Goal: Task Accomplishment & Management: Complete application form

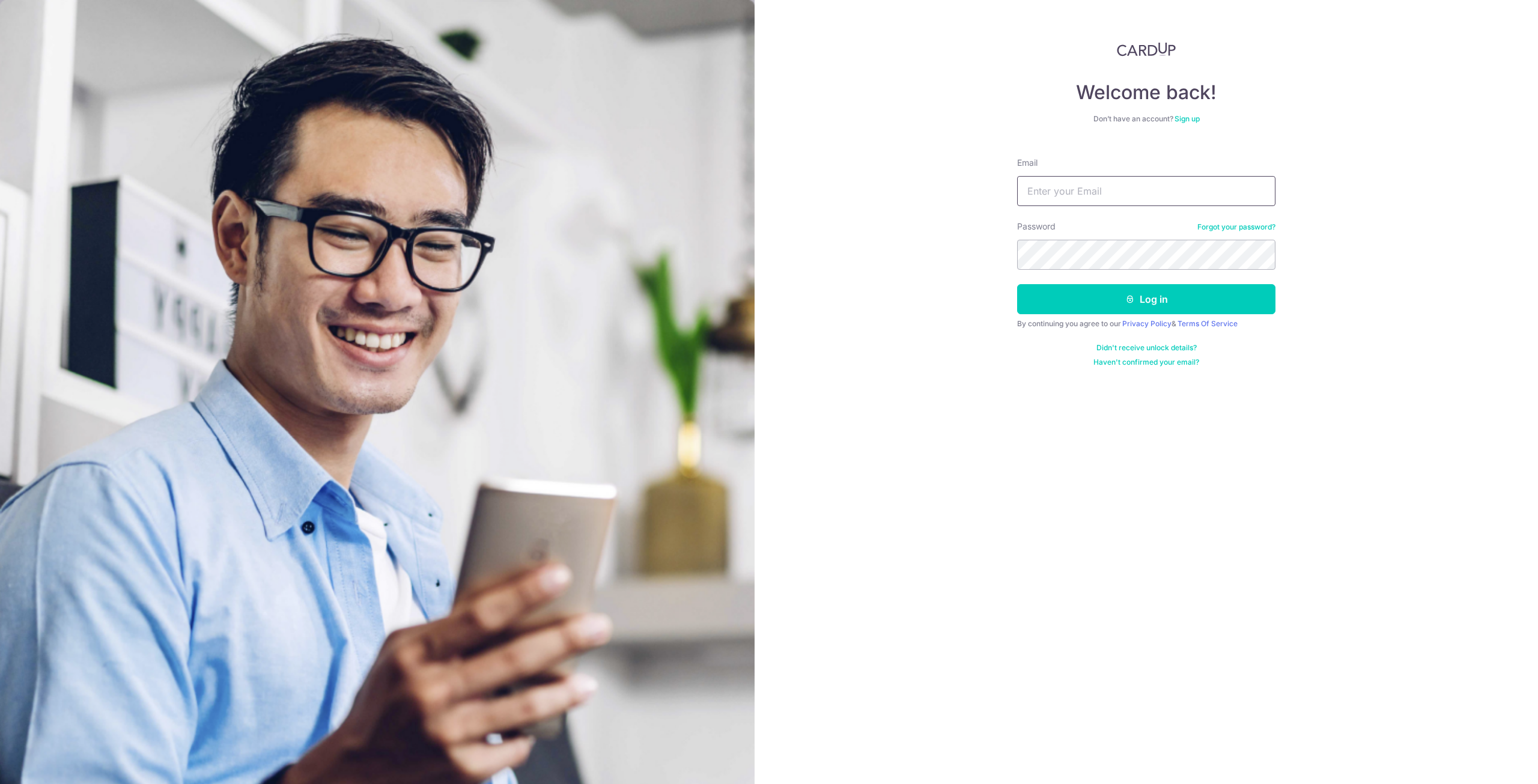
click at [1132, 187] on input "Email" at bounding box center [1146, 191] width 258 height 30
click at [1102, 186] on input "Email" at bounding box center [1146, 191] width 258 height 30
click at [1069, 192] on input "Email" at bounding box center [1146, 191] width 258 height 30
click at [893, 307] on div "Welcome back! Don’t have an account? Sign up Email Password Forgot your passwor…" at bounding box center [1147, 392] width 784 height 784
click at [1064, 191] on input "Email" at bounding box center [1146, 191] width 258 height 30
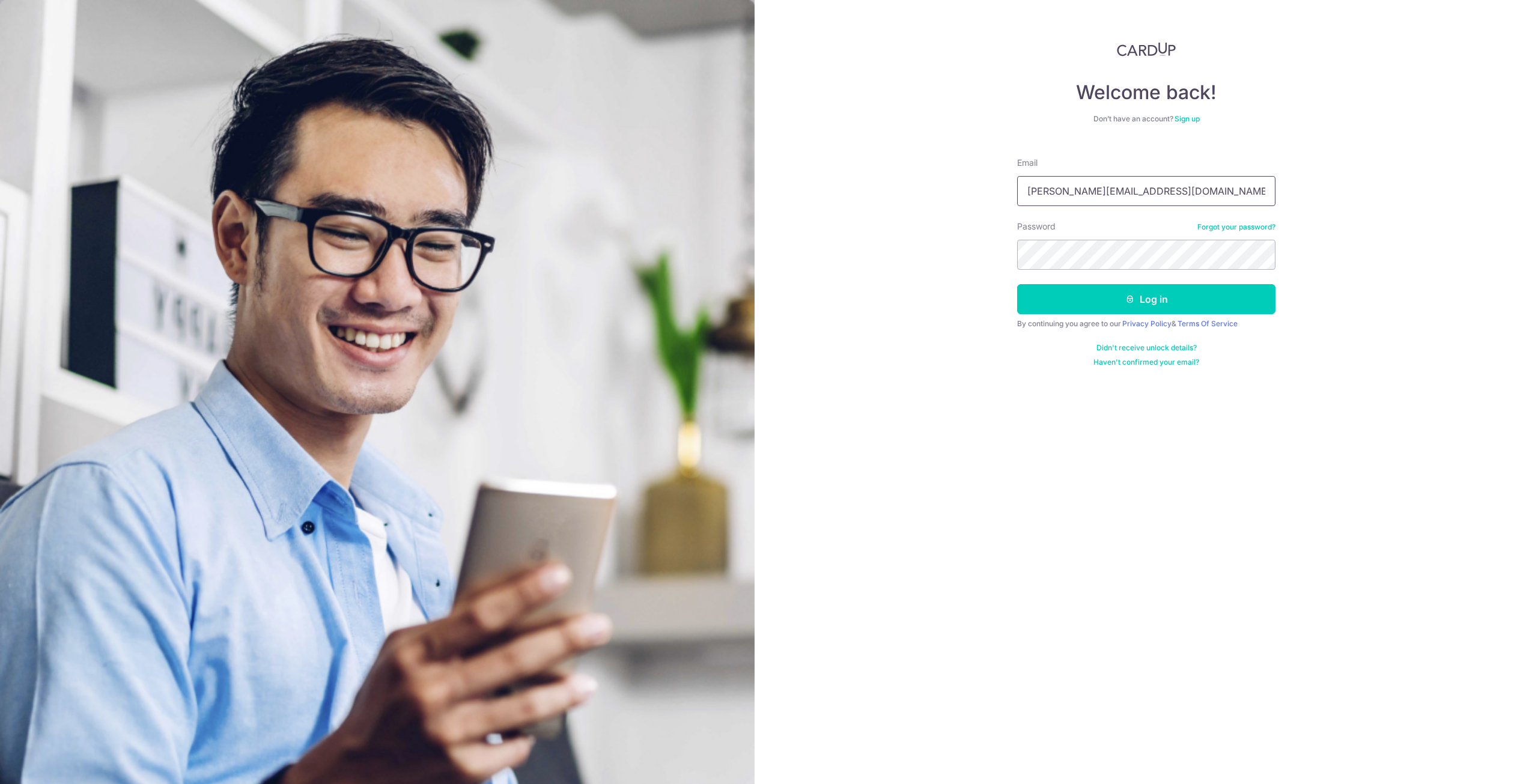
type input "[PERSON_NAME][EMAIL_ADDRESS][DOMAIN_NAME]"
click at [1364, 248] on div "Welcome back! Don’t have an account? Sign up Email raymond_l@alanrefrigerations…" at bounding box center [1147, 392] width 784 height 784
click at [1131, 294] on icon "submit" at bounding box center [1130, 299] width 9 height 9
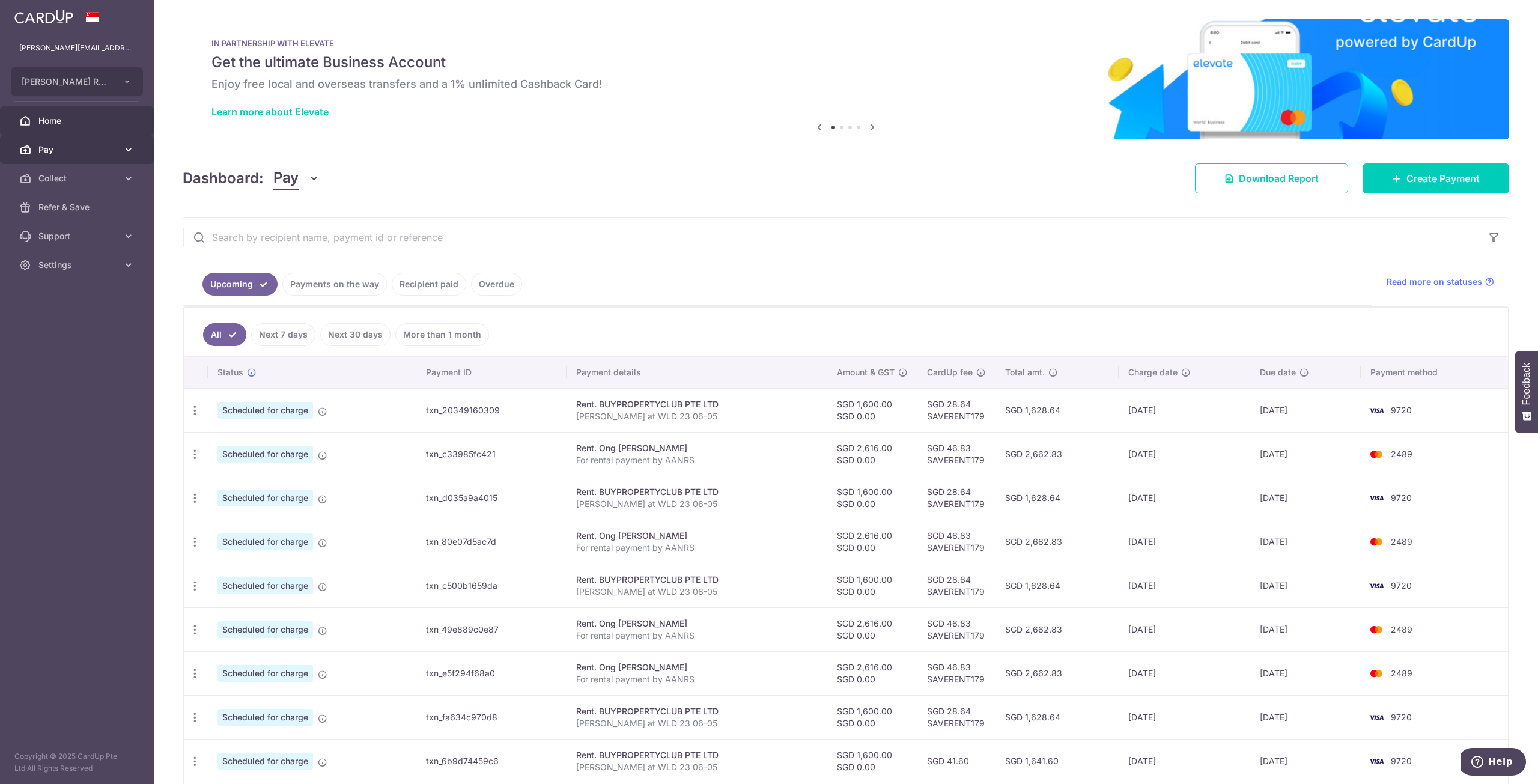
click at [70, 155] on span "Pay" at bounding box center [78, 149] width 79 height 12
click at [67, 234] on span "Invoices" at bounding box center [78, 236] width 79 height 12
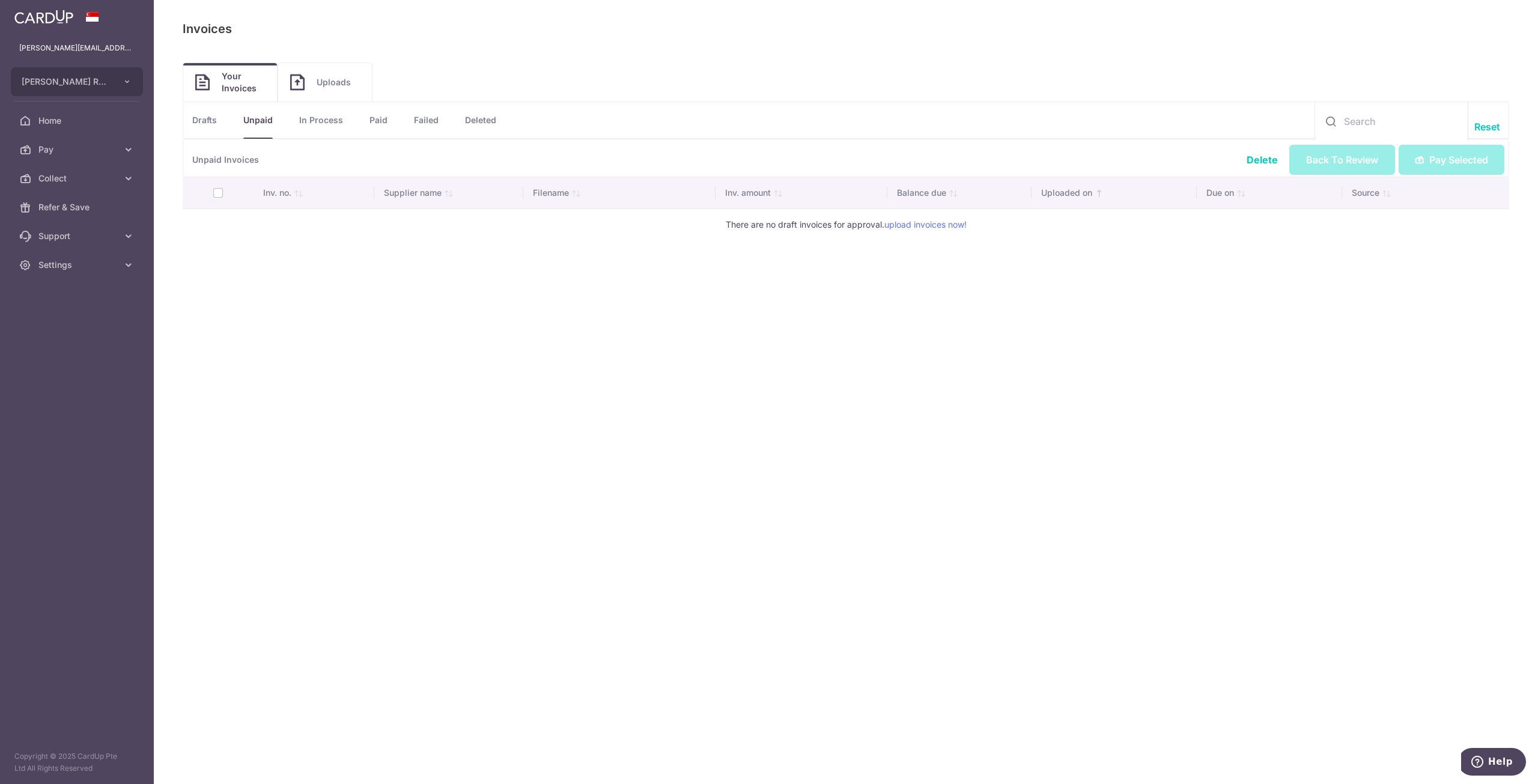
click at [319, 83] on span "Uploads" at bounding box center [338, 82] width 43 height 12
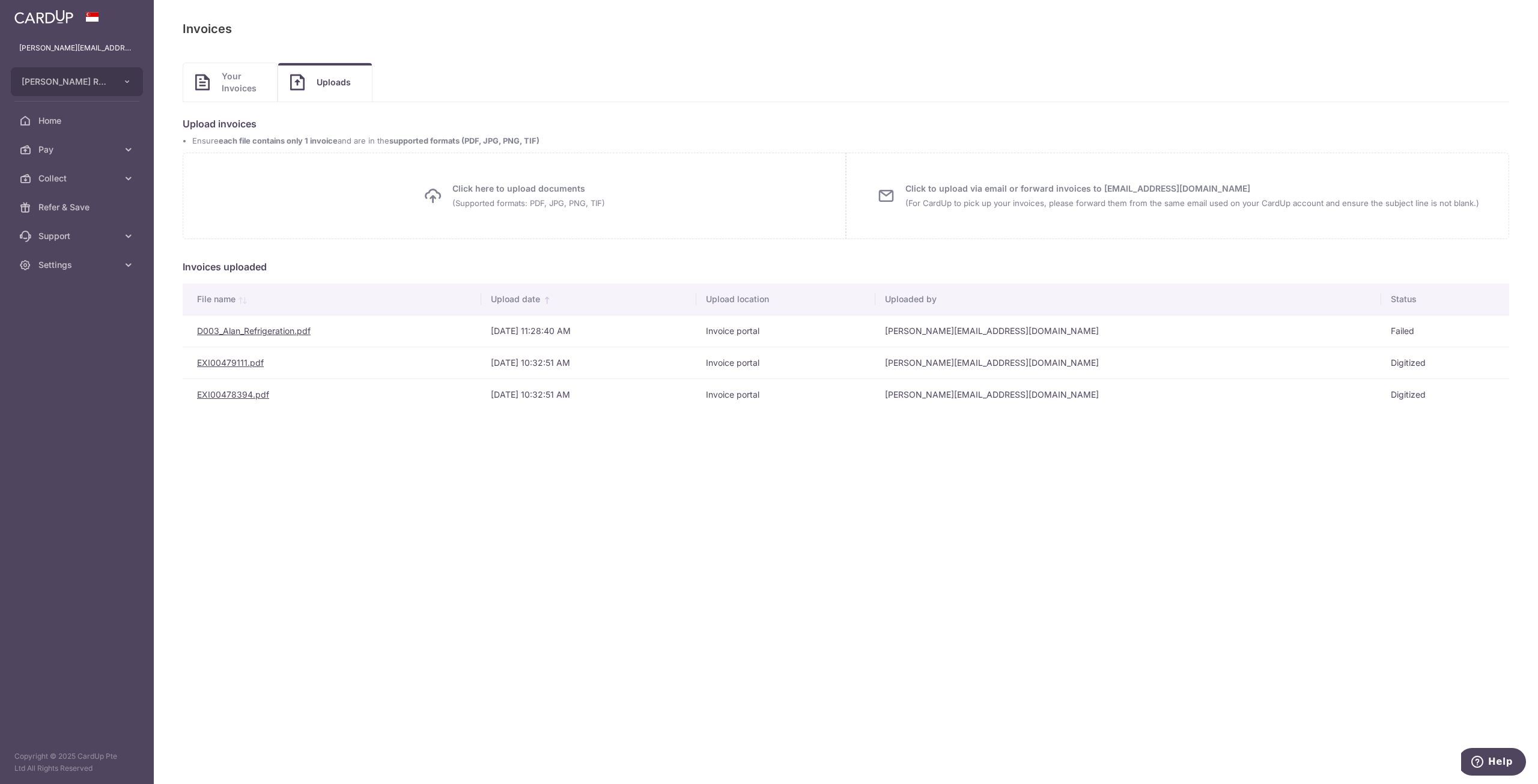
click at [480, 194] on span "Click here to upload documents (Supported formats: PDF, JPG, PNG, TIF)" at bounding box center [529, 196] width 152 height 29
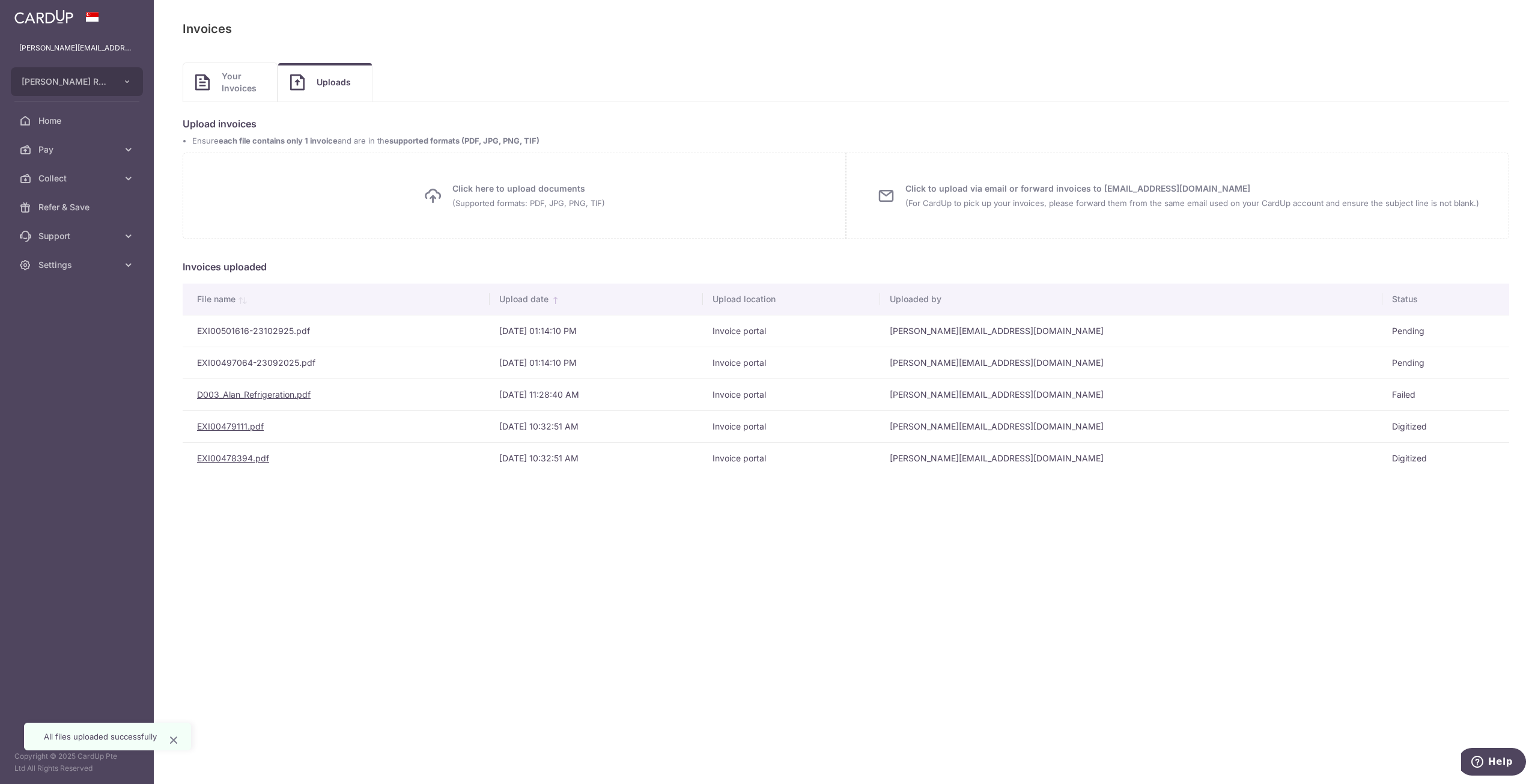
click at [321, 199] on div "Click here to upload documents (Supported formats: PDF, JPG, PNG, TIF) Uploadin…" at bounding box center [514, 196] width 663 height 86
click at [276, 329] on td "EXI00501616-23102925.pdf" at bounding box center [336, 330] width 307 height 32
drag, startPoint x: 972, startPoint y: 325, endPoint x: 1018, endPoint y: 323, distance: 46.0
click at [972, 325] on td "[PERSON_NAME][EMAIL_ADDRESS][DOMAIN_NAME]" at bounding box center [1132, 330] width 502 height 32
click at [1414, 327] on td "Pending" at bounding box center [1446, 330] width 127 height 32
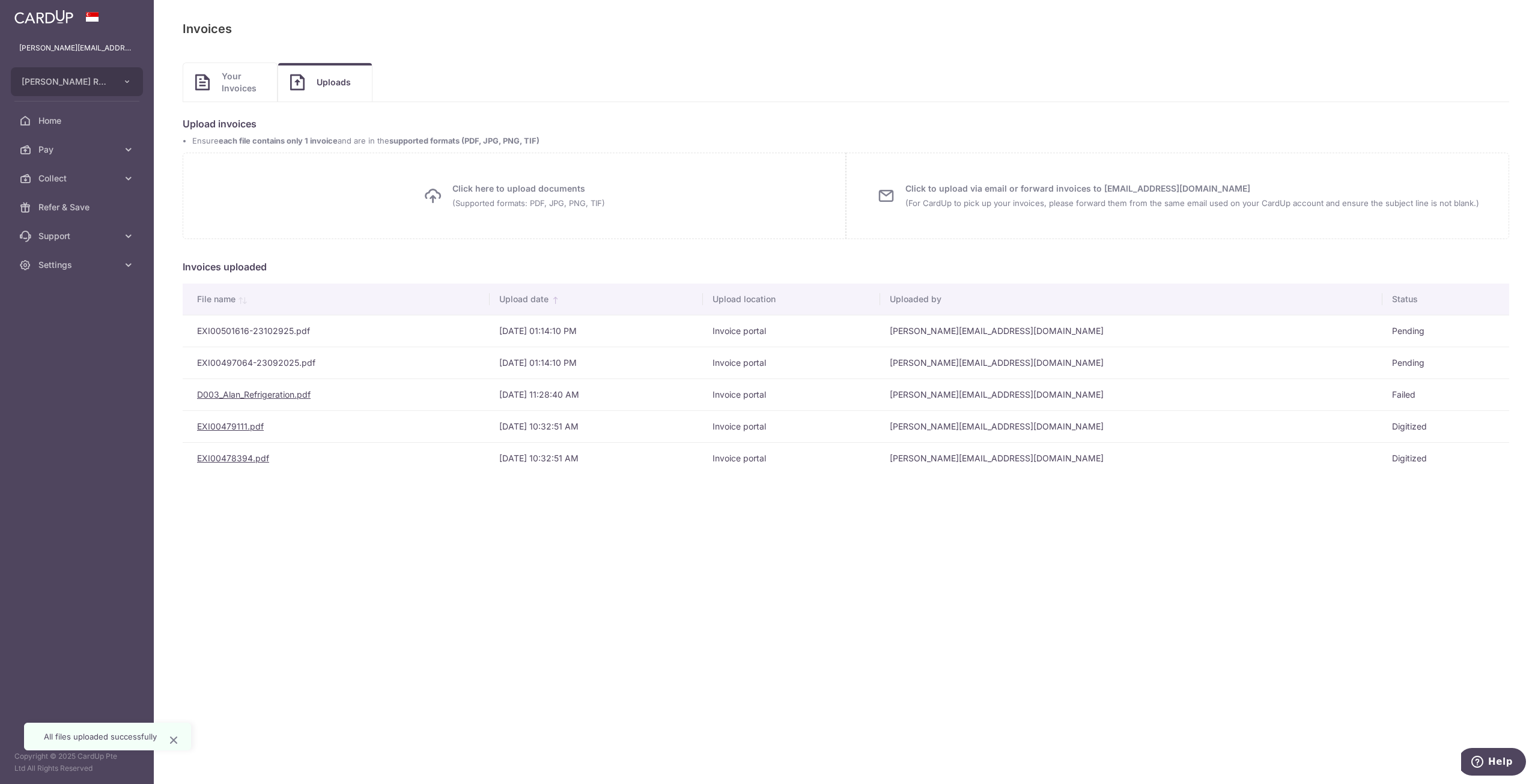
click at [1364, 512] on div "Payables: Invoices Invoices Upload Invoices Your Invoices Uploads Unpaid Drafts…" at bounding box center [846, 392] width 1384 height 784
click at [233, 81] on span "Your Invoices" at bounding box center [243, 82] width 43 height 24
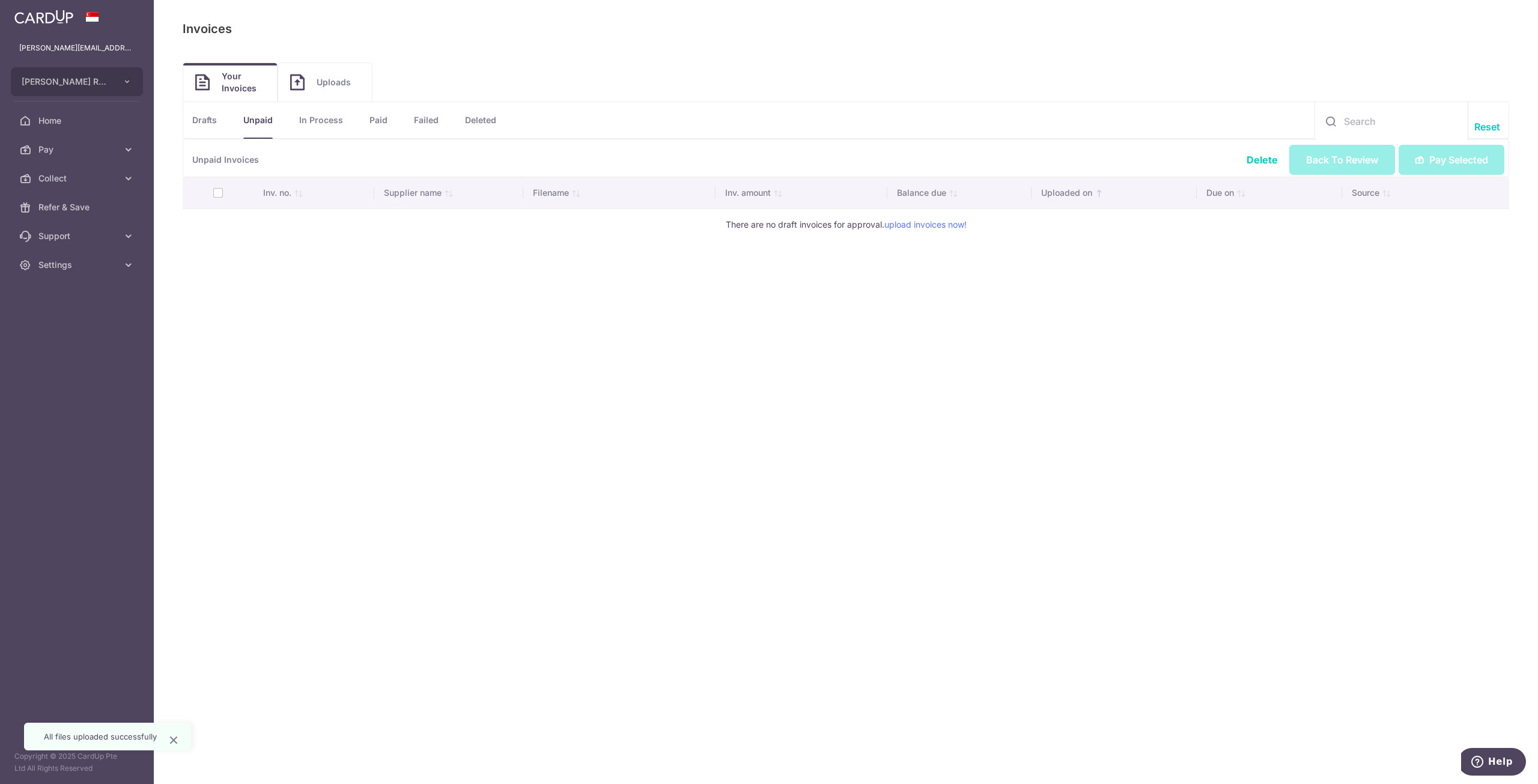
click at [333, 121] on link "In Process" at bounding box center [321, 120] width 44 height 36
click at [381, 121] on link "Paid" at bounding box center [378, 120] width 18 height 36
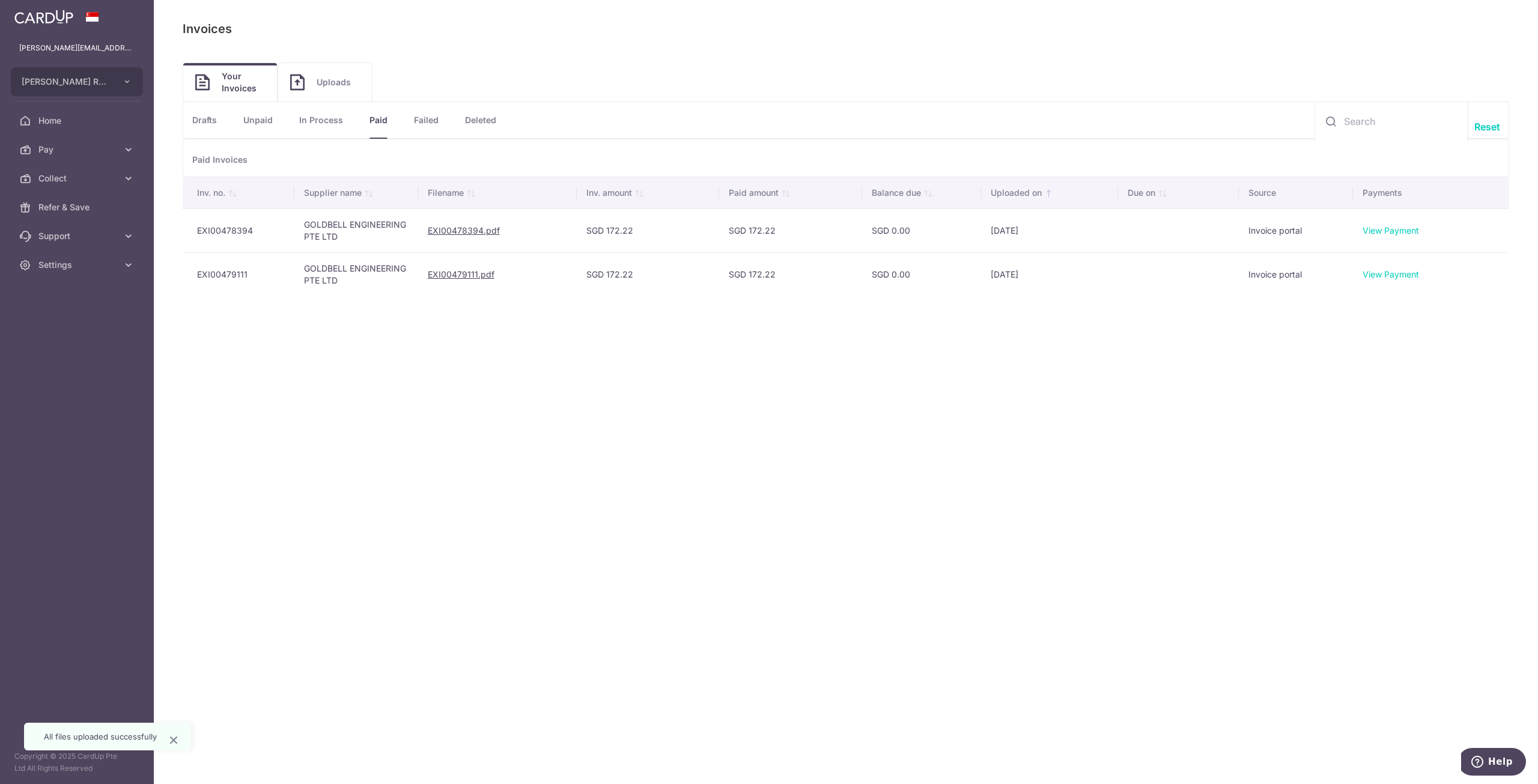
click at [199, 121] on link "Drafts" at bounding box center [204, 120] width 24 height 36
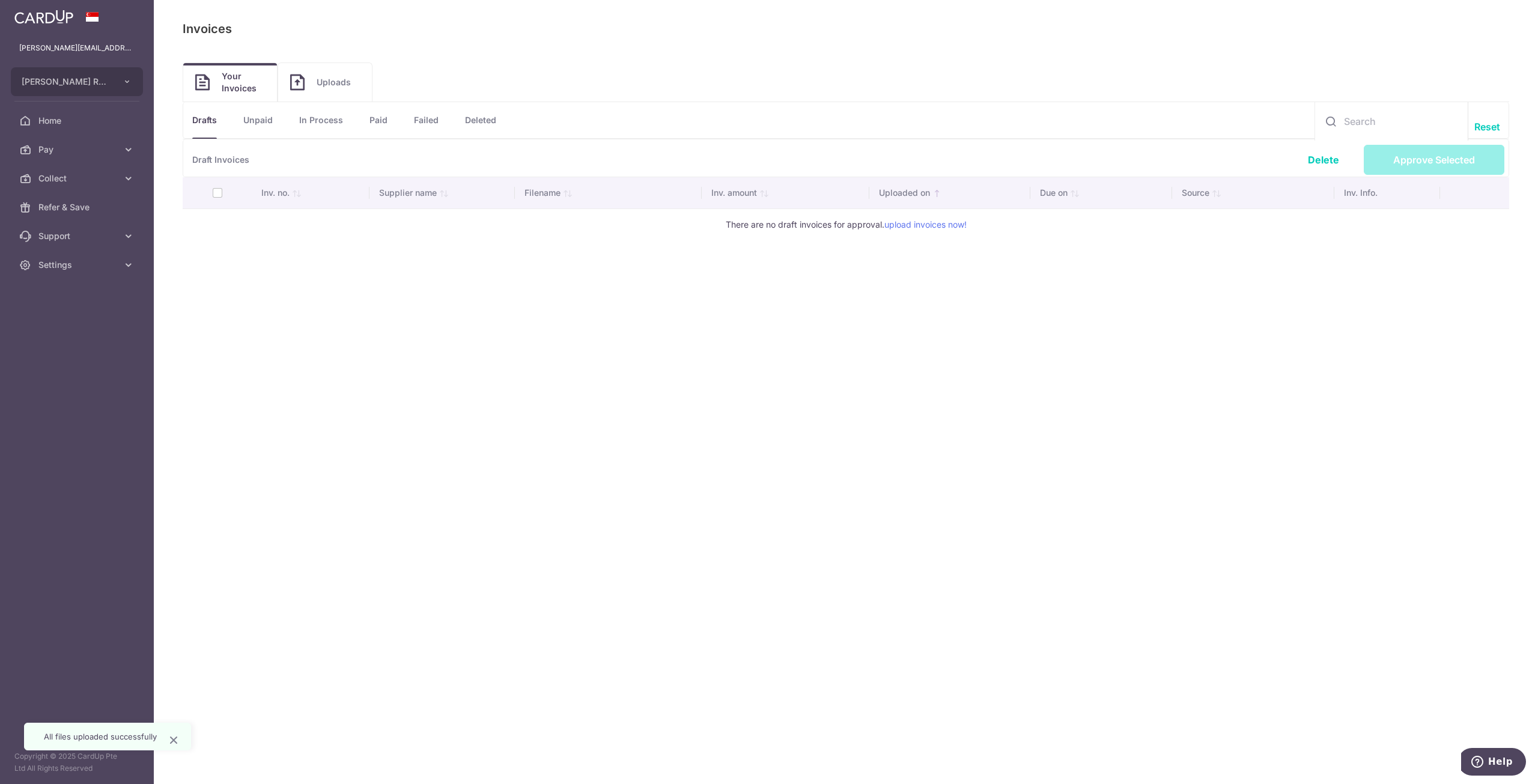
click at [251, 122] on link "Unpaid" at bounding box center [257, 120] width 29 height 36
click at [336, 118] on link "In Process" at bounding box center [321, 120] width 44 height 36
click at [377, 118] on link "Paid" at bounding box center [378, 120] width 18 height 36
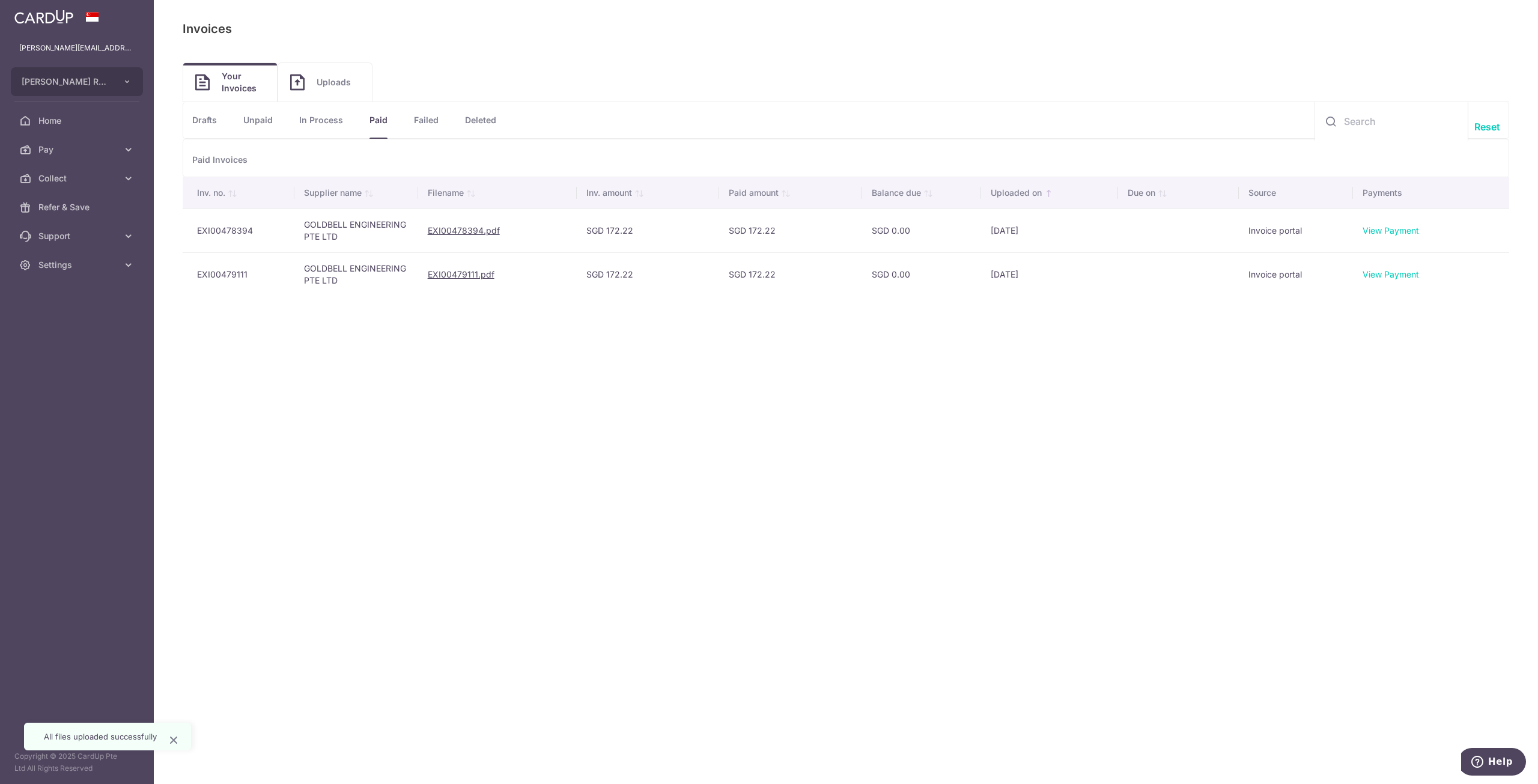
click at [209, 119] on link "Drafts" at bounding box center [204, 120] width 24 height 36
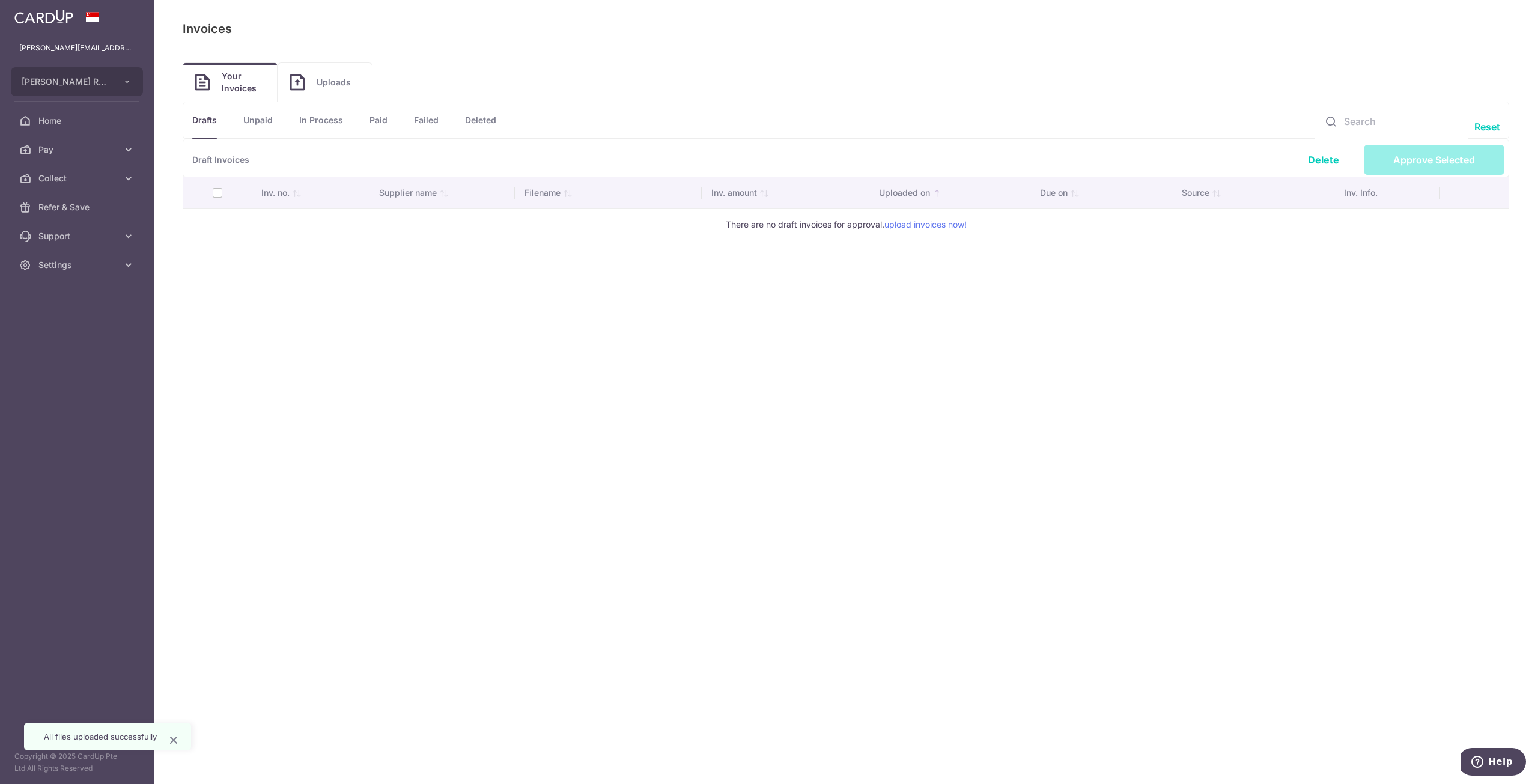
click at [323, 79] on span "Uploads" at bounding box center [338, 82] width 43 height 12
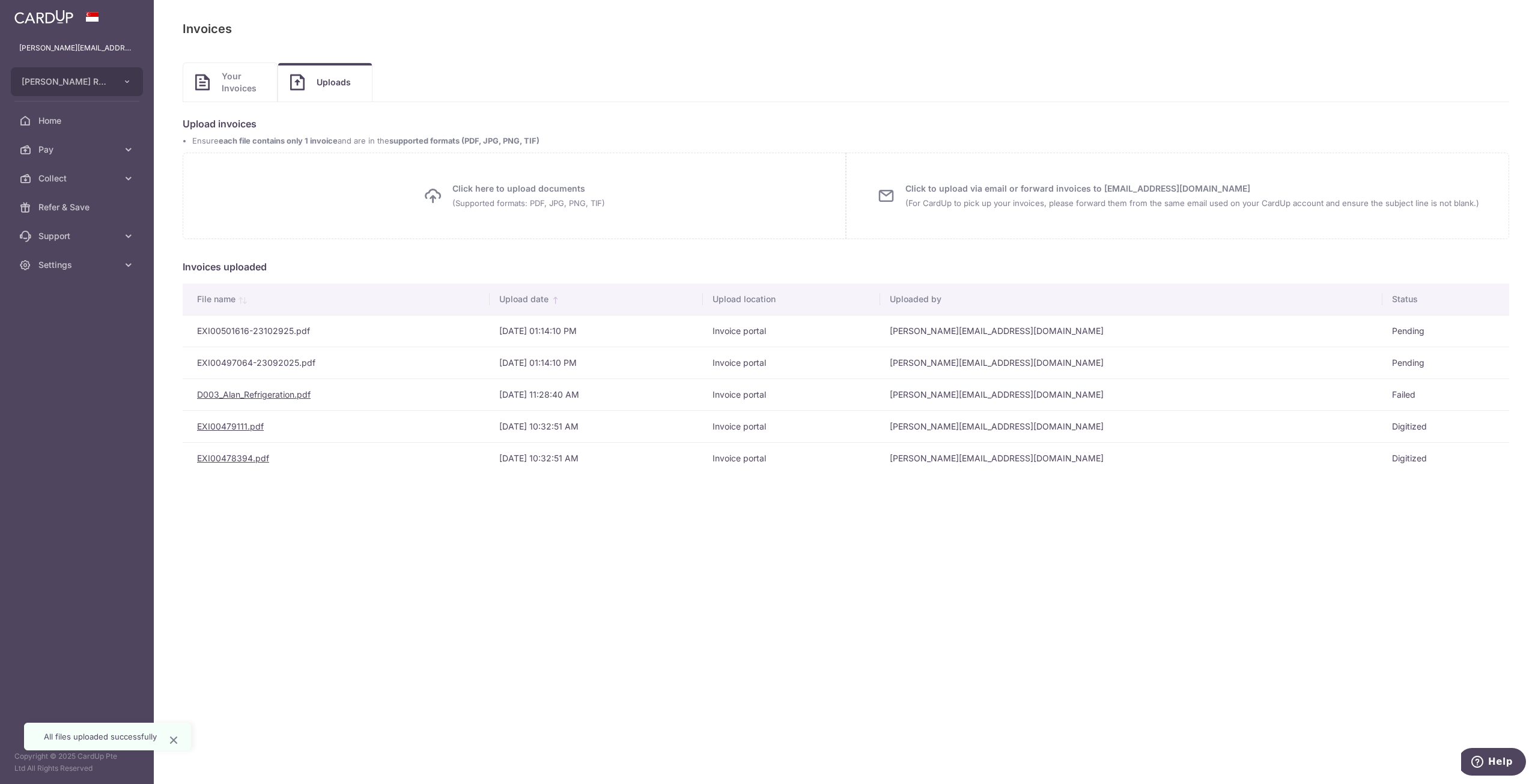
click at [216, 78] on link "Your Invoices" at bounding box center [230, 82] width 94 height 39
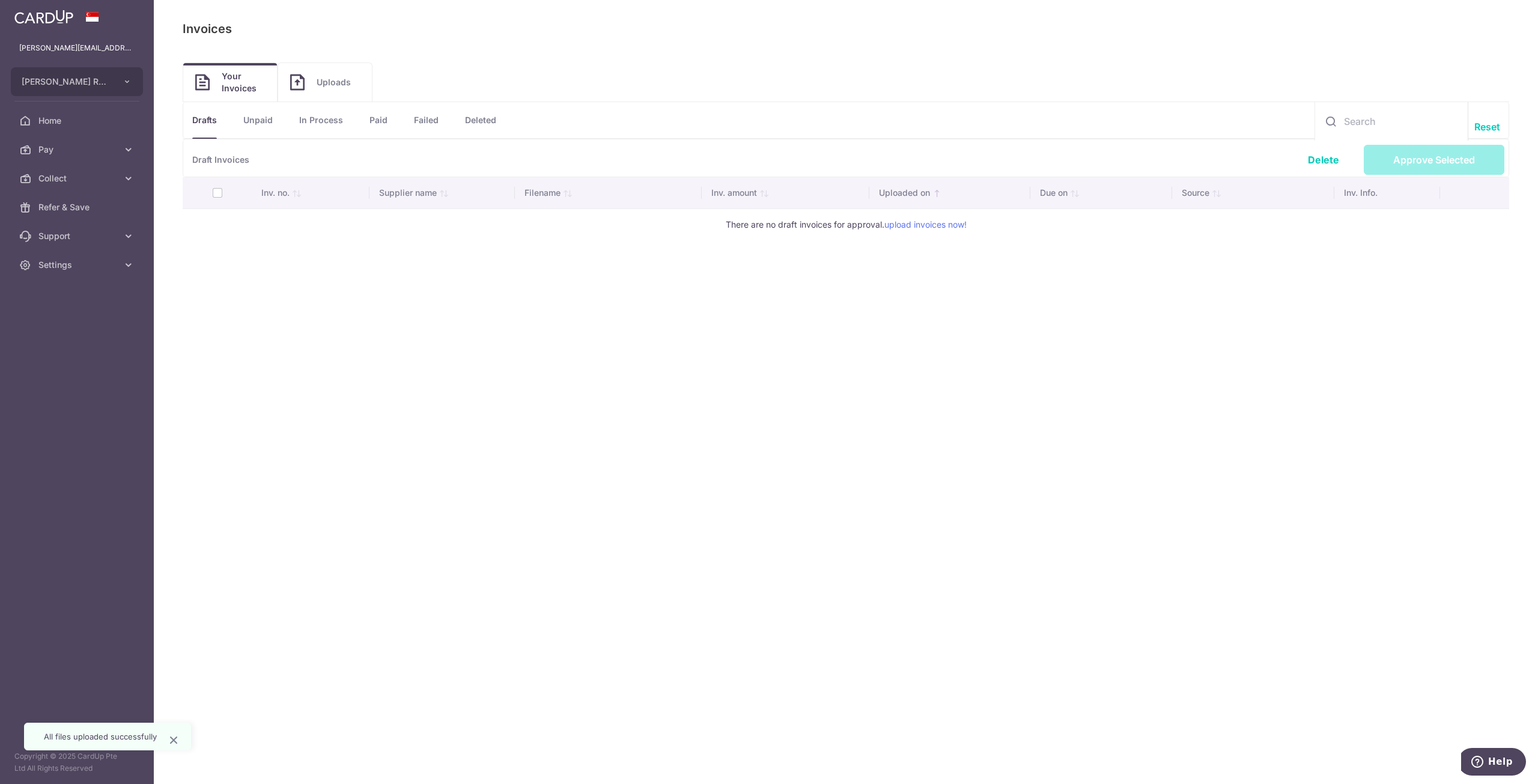
click at [836, 123] on ul "Drafts Unpaid In Process Paid Failed Deleted" at bounding box center [846, 120] width 1327 height 37
click at [71, 151] on span "Pay" at bounding box center [78, 149] width 79 height 12
click at [66, 184] on span "Payments" at bounding box center [78, 178] width 79 height 12
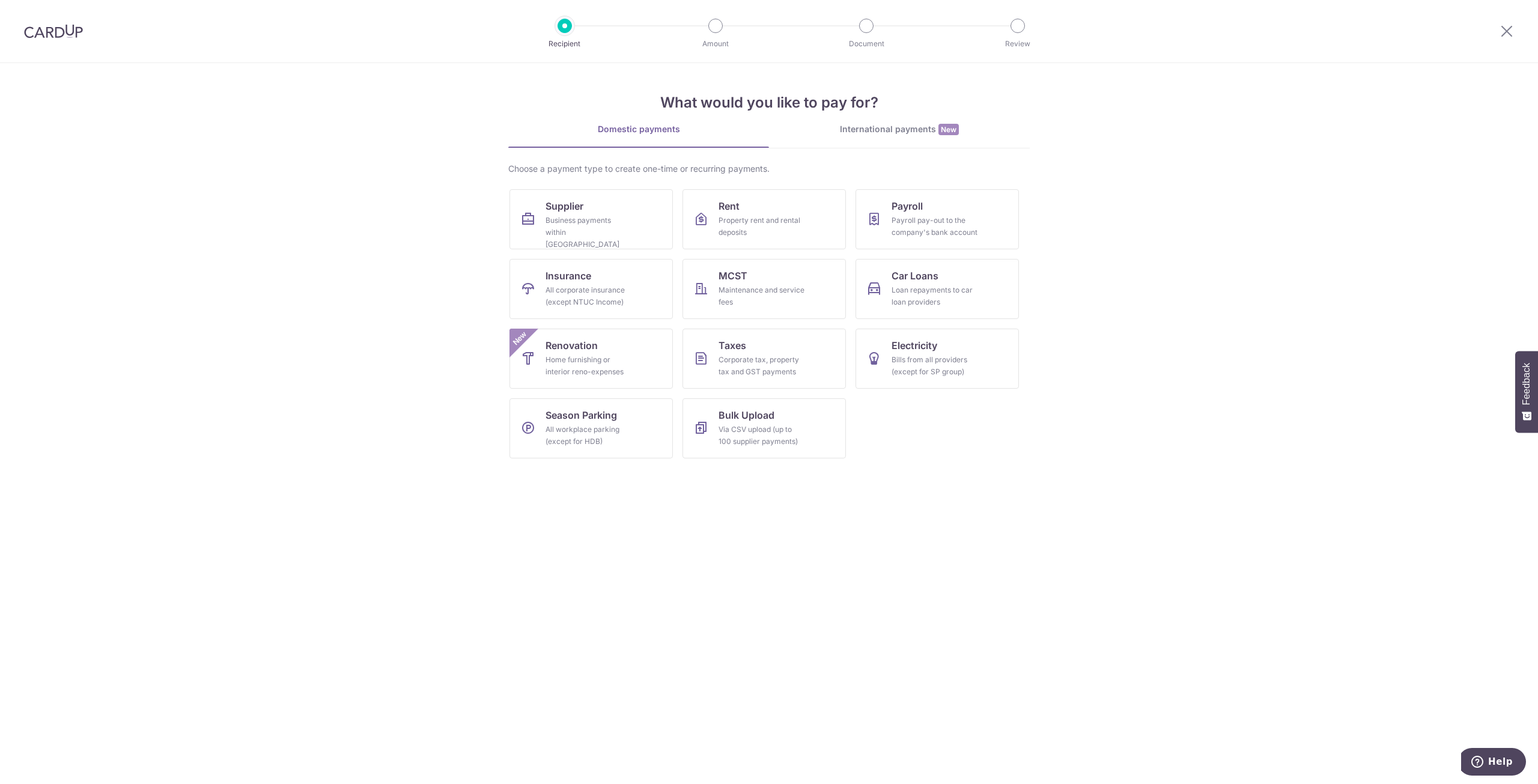
click at [53, 28] on img at bounding box center [53, 31] width 59 height 14
